Goal: Task Accomplishment & Management: Manage account settings

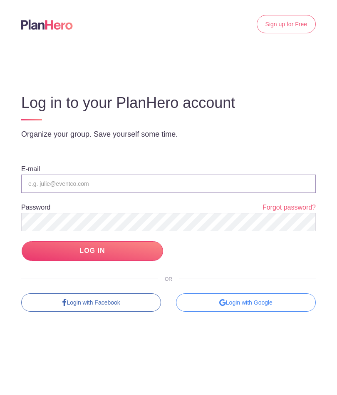
click at [144, 175] on input "email" at bounding box center [168, 183] width 295 height 18
click at [177, 187] on input "email" at bounding box center [168, 183] width 295 height 18
type input "[EMAIL_ADDRESS][DOMAIN_NAME]"
click at [130, 249] on input "LOG IN" at bounding box center [93, 251] width 142 height 20
click at [227, 189] on input "email" at bounding box center [168, 183] width 295 height 18
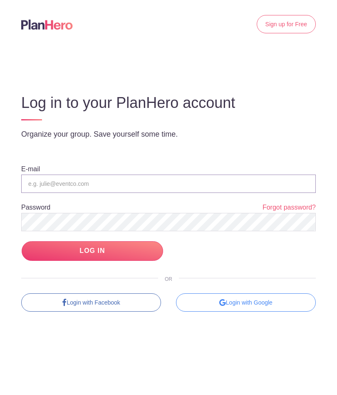
type input "[EMAIL_ADDRESS][DOMAIN_NAME]"
click at [45, 253] on input "LOG IN" at bounding box center [93, 251] width 142 height 20
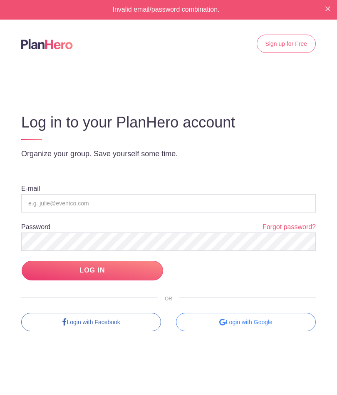
click at [201, 201] on input "email" at bounding box center [168, 203] width 295 height 18
type input "[EMAIL_ADDRESS][DOMAIN_NAME]"
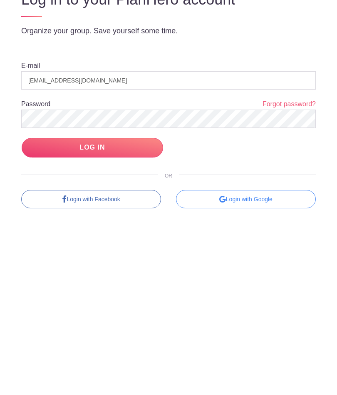
click at [120, 261] on input "LOG IN" at bounding box center [93, 271] width 142 height 20
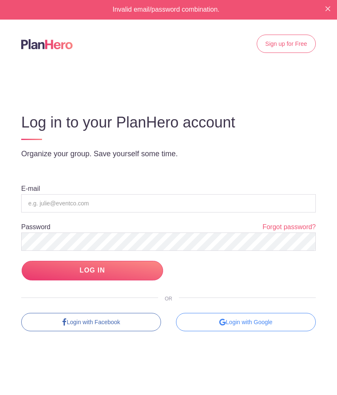
click at [66, 276] on input "LOG IN" at bounding box center [93, 271] width 142 height 20
click at [45, 200] on input "email" at bounding box center [168, 203] width 295 height 18
type input "[EMAIL_ADDRESS][DOMAIN_NAME]"
